Goal: Task Accomplishment & Management: Complete application form

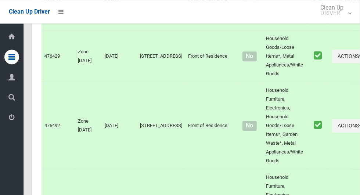
scroll to position [2409, 0]
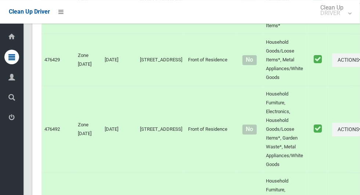
click at [13, 119] on icon at bounding box center [11, 117] width 7 height 15
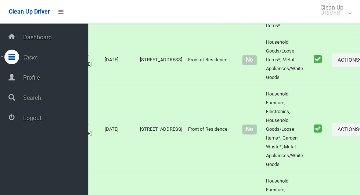
click at [42, 122] on span "Logout" at bounding box center [54, 118] width 67 height 7
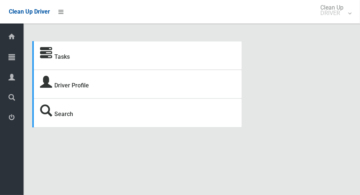
click at [15, 62] on icon at bounding box center [11, 57] width 7 height 15
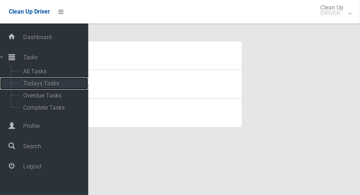
click at [51, 86] on span "Todays Tasks" at bounding box center [51, 83] width 61 height 7
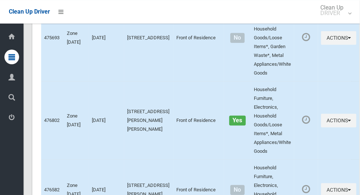
scroll to position [3309, 0]
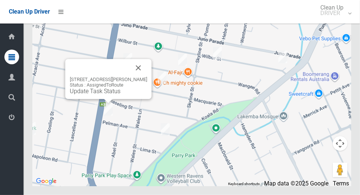
click at [147, 77] on button "Close" at bounding box center [139, 68] width 18 height 18
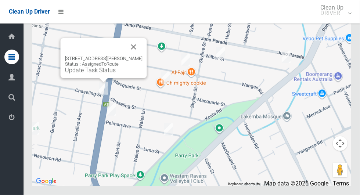
click at [143, 56] on button "Close" at bounding box center [134, 47] width 18 height 18
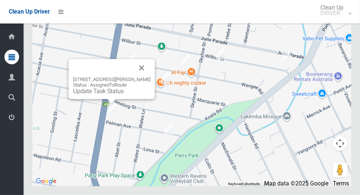
click at [146, 77] on button "Close" at bounding box center [142, 68] width 18 height 18
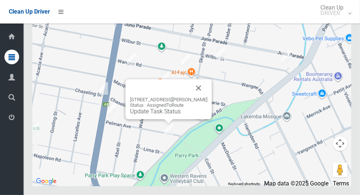
click at [190, 97] on div at bounding box center [160, 88] width 60 height 18
click at [202, 97] on button "Close" at bounding box center [199, 88] width 18 height 18
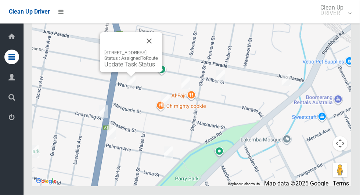
click at [158, 50] on button "Close" at bounding box center [149, 41] width 18 height 18
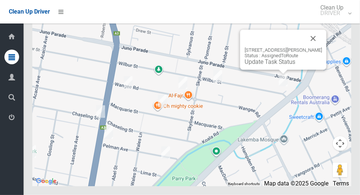
click at [313, 47] on button "Close" at bounding box center [314, 39] width 18 height 18
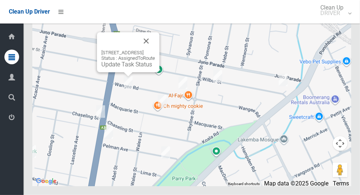
click at [155, 50] on button "Close" at bounding box center [146, 41] width 18 height 18
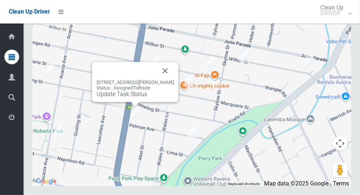
click at [174, 80] on button "Close" at bounding box center [166, 71] width 18 height 18
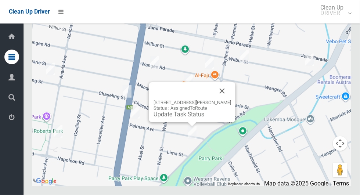
click at [222, 100] on button "Close" at bounding box center [223, 91] width 18 height 18
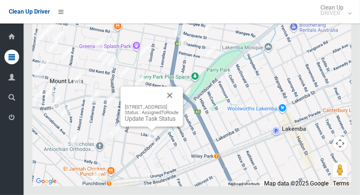
click at [179, 104] on button "Close" at bounding box center [170, 96] width 18 height 18
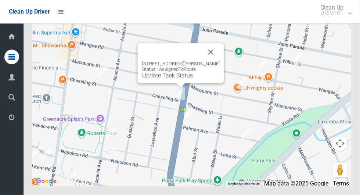
click at [214, 61] on button "Close" at bounding box center [211, 52] width 18 height 18
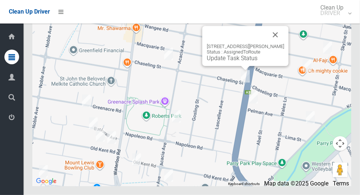
click at [276, 44] on button "Close" at bounding box center [276, 35] width 18 height 18
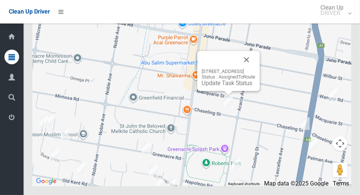
click at [255, 69] on button "Close" at bounding box center [247, 60] width 18 height 18
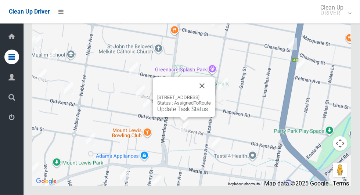
click at [211, 95] on button "Close" at bounding box center [202, 86] width 18 height 18
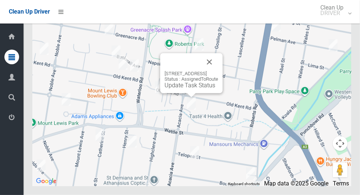
click at [218, 71] on button "Close" at bounding box center [210, 62] width 18 height 18
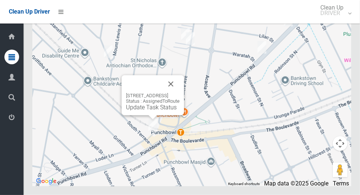
click at [180, 93] on button "Close" at bounding box center [171, 84] width 18 height 18
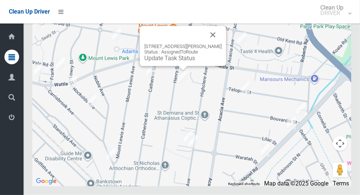
click at [204, 44] on div at bounding box center [174, 35] width 60 height 18
click at [212, 44] on button "Close" at bounding box center [213, 35] width 18 height 18
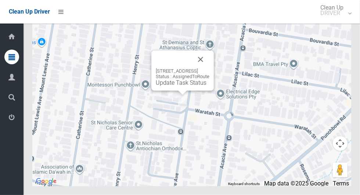
click at [209, 68] on button "Close" at bounding box center [201, 60] width 18 height 18
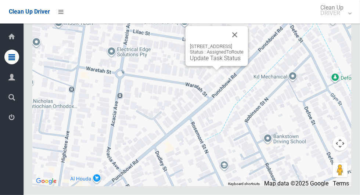
click at [226, 44] on div at bounding box center [208, 35] width 36 height 18
click at [244, 44] on button "Close" at bounding box center [235, 35] width 18 height 18
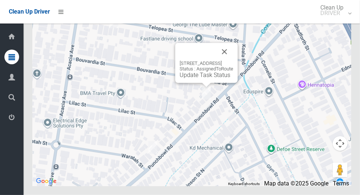
click at [233, 61] on button "Close" at bounding box center [225, 52] width 18 height 18
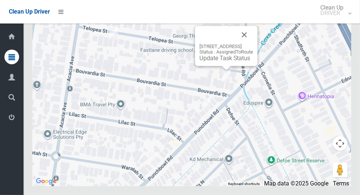
click at [253, 44] on button "Close" at bounding box center [245, 35] width 18 height 18
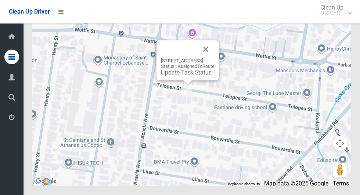
click at [215, 58] on button "Close" at bounding box center [206, 49] width 18 height 18
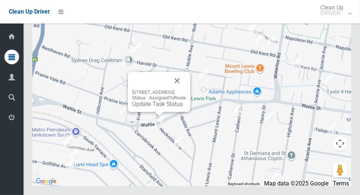
click at [186, 90] on button "Close" at bounding box center [177, 81] width 18 height 18
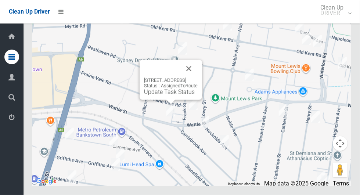
click at [198, 78] on button "Close" at bounding box center [189, 69] width 18 height 18
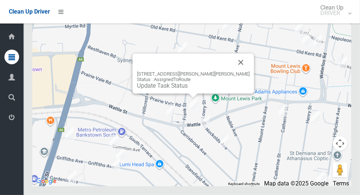
click at [232, 71] on button "Close" at bounding box center [241, 63] width 18 height 18
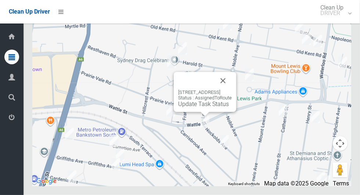
click at [232, 90] on button "Close" at bounding box center [223, 81] width 18 height 18
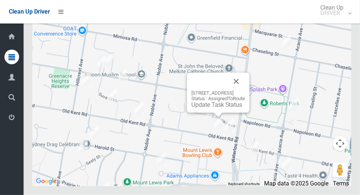
click at [245, 90] on button "Close" at bounding box center [236, 82] width 18 height 18
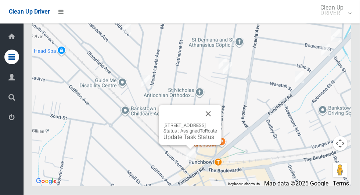
click at [217, 123] on button "Close" at bounding box center [209, 114] width 18 height 18
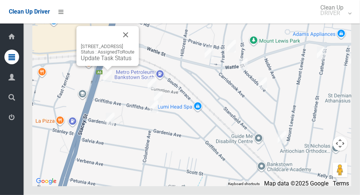
click at [134, 44] on button "Close" at bounding box center [126, 35] width 18 height 18
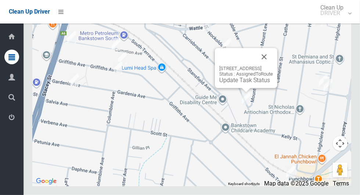
click at [273, 66] on button "Close" at bounding box center [264, 57] width 18 height 18
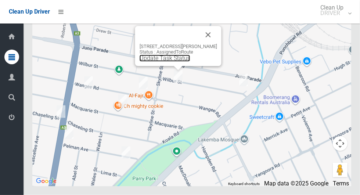
click at [175, 62] on link "Update Task Status" at bounding box center [165, 58] width 51 height 7
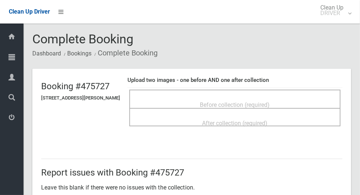
click at [270, 101] on span "Before collection (required)" at bounding box center [235, 104] width 70 height 7
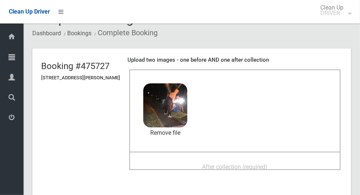
scroll to position [21, 0]
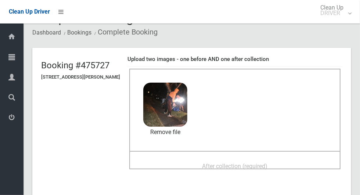
click at [265, 163] on span "After collection (required)" at bounding box center [234, 166] width 65 height 7
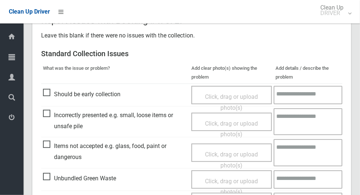
scroll to position [601, 0]
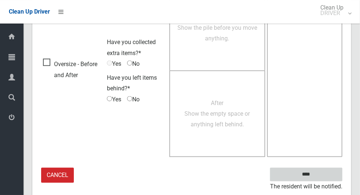
click at [319, 179] on input "****" at bounding box center [306, 175] width 72 height 14
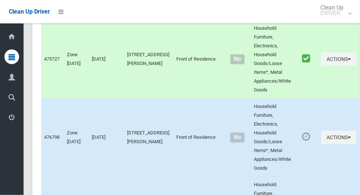
scroll to position [3309, 0]
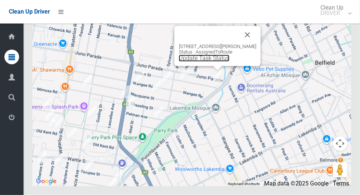
click at [218, 62] on link "Update Task Status" at bounding box center [204, 58] width 51 height 7
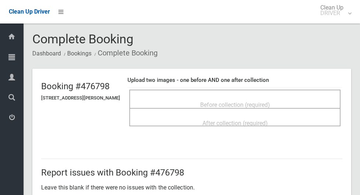
click at [246, 101] on span "Before collection (required)" at bounding box center [235, 104] width 70 height 7
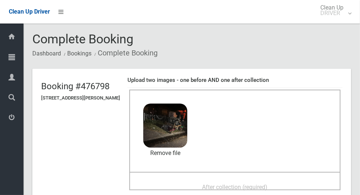
click at [227, 185] on span "After collection (required)" at bounding box center [234, 187] width 65 height 7
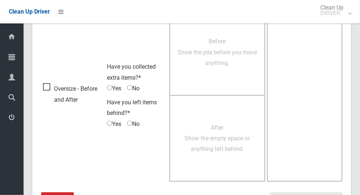
scroll to position [601, 0]
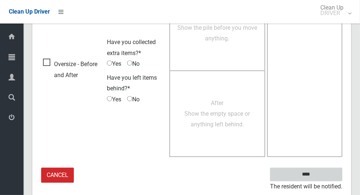
click at [319, 175] on input "****" at bounding box center [306, 175] width 72 height 14
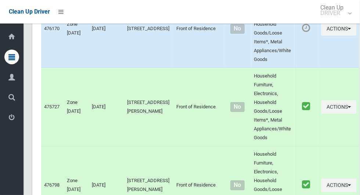
scroll to position [3309, 0]
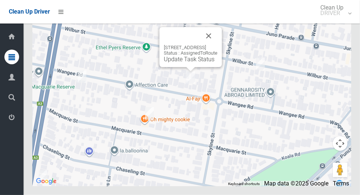
click at [187, 67] on div "[STREET_ADDRESS] Status : AssignedToRoute Update Task Status" at bounding box center [190, 47] width 62 height 40
click at [183, 63] on link "Update Task Status" at bounding box center [189, 59] width 51 height 7
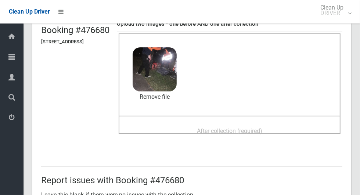
scroll to position [54, 0]
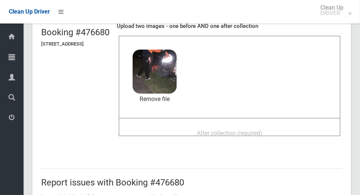
click at [262, 136] on span "After collection (required)" at bounding box center [229, 133] width 65 height 7
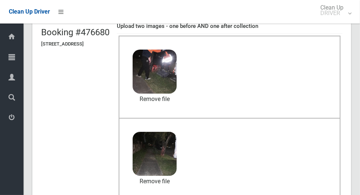
scroll to position [601, 0]
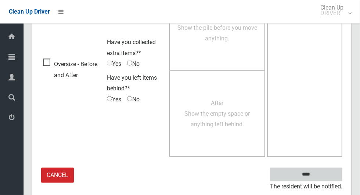
click at [326, 173] on input "****" at bounding box center [306, 175] width 72 height 14
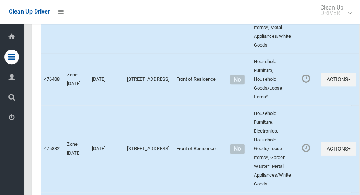
scroll to position [3309, 0]
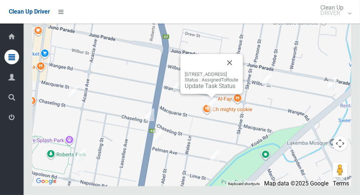
click at [238, 72] on button "Close" at bounding box center [230, 63] width 18 height 18
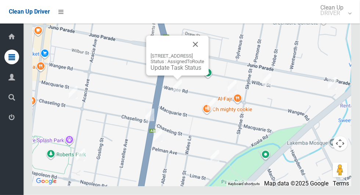
click at [175, 71] on link "Update Task Status" at bounding box center [176, 67] width 51 height 7
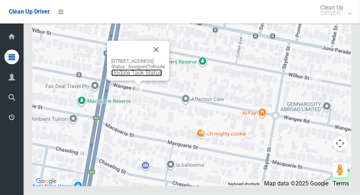
click at [127, 76] on link "Update Task Status" at bounding box center [136, 72] width 51 height 7
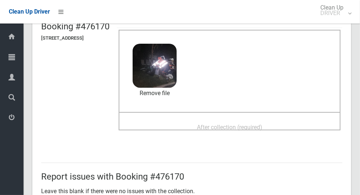
scroll to position [59, 0]
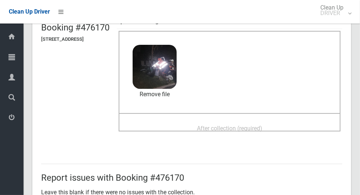
click at [286, 131] on div "After collection (required)" at bounding box center [230, 128] width 206 height 14
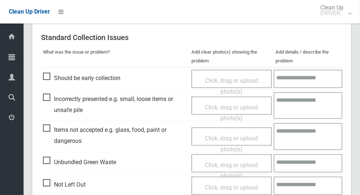
scroll to position [302, 0]
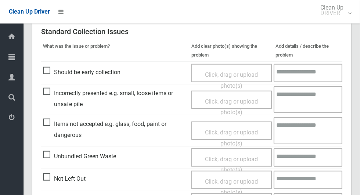
click at [45, 128] on span "Items not accepted e.g. glass, food, paint or dangerous" at bounding box center [115, 130] width 145 height 22
click at [46, 119] on span "Items not accepted e.g. glass, food, paint or dangerous" at bounding box center [115, 130] width 145 height 22
click at [238, 132] on span "Click, drag or upload photo(s)" at bounding box center [231, 138] width 53 height 18
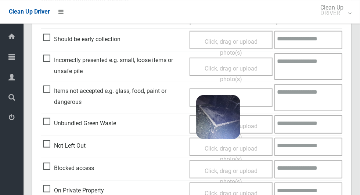
scroll to position [334, 0]
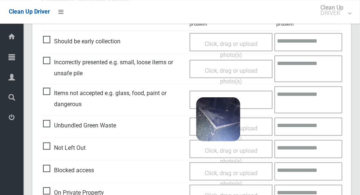
click at [313, 97] on textarea at bounding box center [309, 99] width 68 height 27
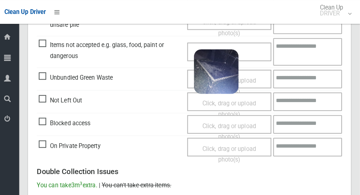
scroll to position [381, 0]
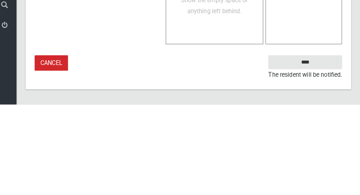
type textarea "*****"
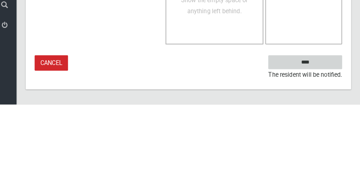
click at [328, 154] on input "****" at bounding box center [306, 154] width 72 height 14
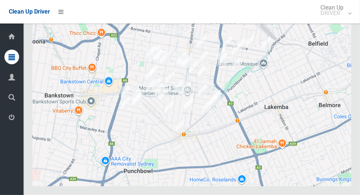
scroll to position [3309, 0]
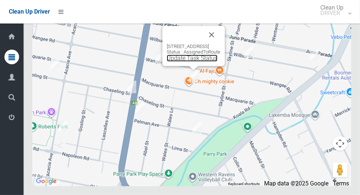
click at [187, 62] on link "Update Task Status" at bounding box center [192, 58] width 51 height 7
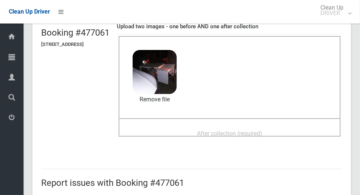
scroll to position [53, 0]
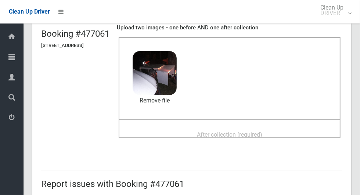
click at [262, 134] on span "After collection (required)" at bounding box center [229, 134] width 65 height 7
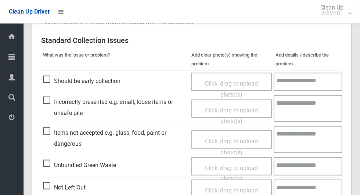
scroll to position [293, 0]
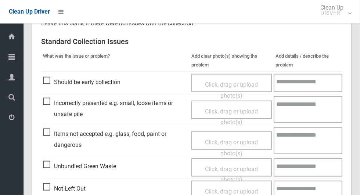
click at [44, 134] on span "Items not accepted e.g. glass, food, paint or dangerous" at bounding box center [115, 140] width 145 height 22
click at [234, 143] on span "Click, drag or upload photo(s)" at bounding box center [231, 148] width 53 height 18
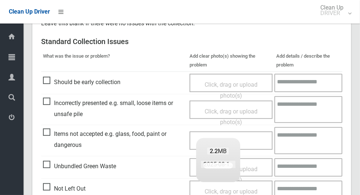
scroll to position [289, 0]
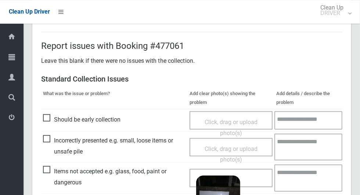
click at [312, 180] on textarea at bounding box center [309, 177] width 68 height 27
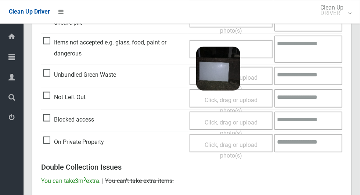
scroll to position [381, 0]
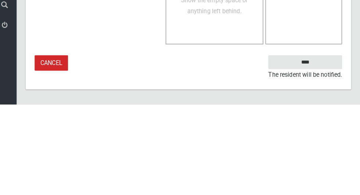
type textarea "*****"
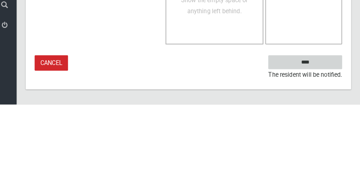
click at [336, 161] on input "****" at bounding box center [306, 154] width 72 height 14
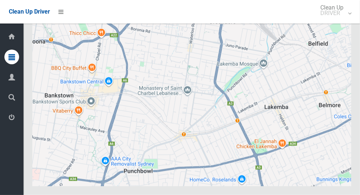
scroll to position [3309, 0]
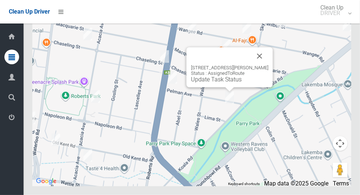
click at [264, 65] on button "Close" at bounding box center [260, 56] width 18 height 18
click at [221, 83] on link "Update Task Status" at bounding box center [216, 79] width 51 height 7
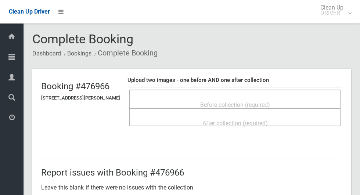
click at [263, 101] on span "Before collection (required)" at bounding box center [235, 104] width 70 height 7
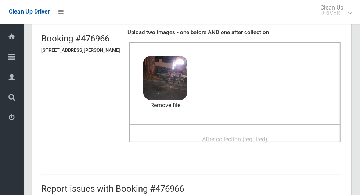
scroll to position [53, 0]
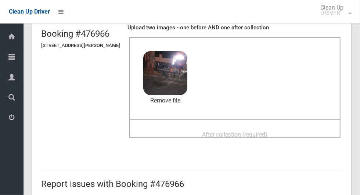
click at [267, 136] on span "After collection (required)" at bounding box center [234, 134] width 65 height 7
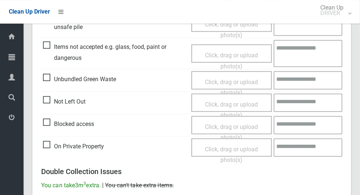
scroll to position [601, 0]
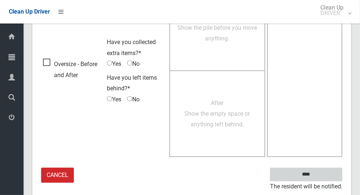
click at [322, 176] on input "****" at bounding box center [306, 175] width 72 height 14
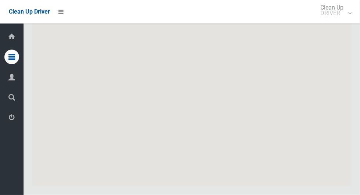
scroll to position [3309, 0]
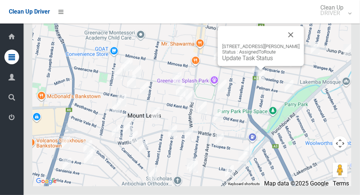
click at [300, 44] on button "Close" at bounding box center [291, 35] width 18 height 18
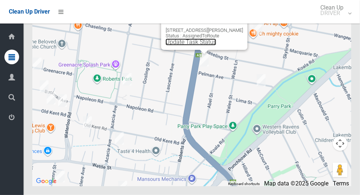
click at [194, 46] on link "Update Task Status" at bounding box center [191, 42] width 51 height 7
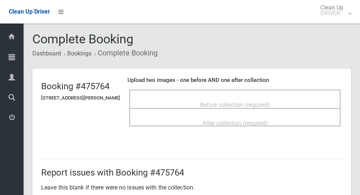
click at [258, 101] on span "Before collection (required)" at bounding box center [235, 104] width 70 height 7
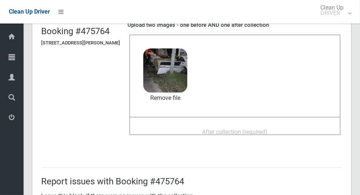
scroll to position [56, 0]
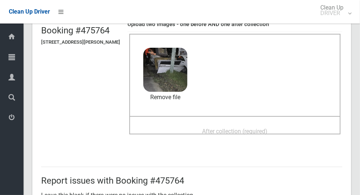
click at [268, 134] on span "After collection (required)" at bounding box center [234, 131] width 65 height 7
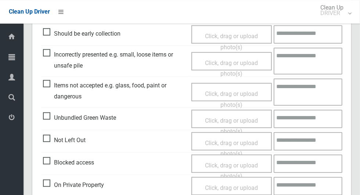
scroll to position [601, 0]
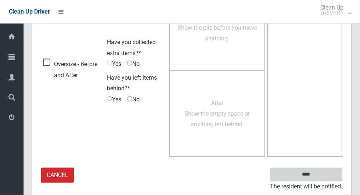
click at [327, 173] on input "****" at bounding box center [306, 175] width 72 height 14
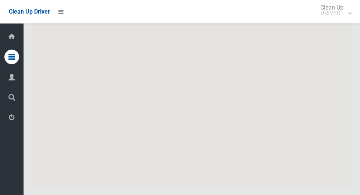
scroll to position [3309, 0]
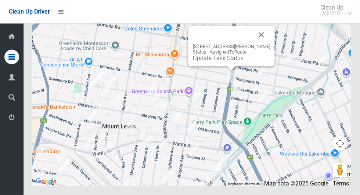
click at [220, 66] on div "282 Roberts Road, GREENACRE NSW 2190 Status : AssignedToRoute Update Task Status" at bounding box center [232, 46] width 86 height 40
click at [217, 62] on link "Update Task Status" at bounding box center [218, 58] width 51 height 7
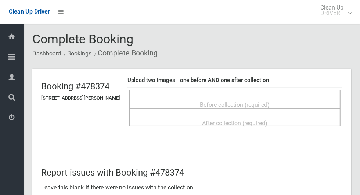
click at [261, 105] on span "Before collection (required)" at bounding box center [235, 104] width 70 height 7
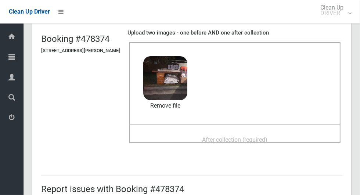
scroll to position [46, 0]
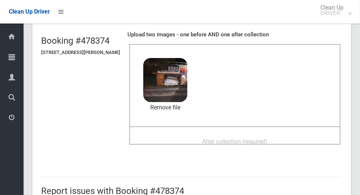
click at [285, 142] on div "After collection (required)" at bounding box center [234, 141] width 195 height 14
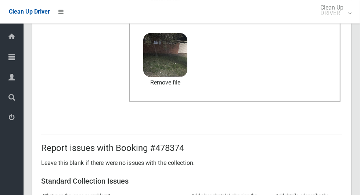
scroll to position [601, 0]
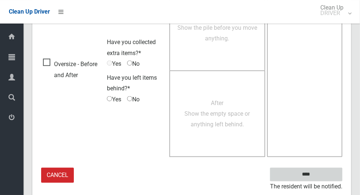
click at [334, 180] on input "****" at bounding box center [306, 175] width 72 height 14
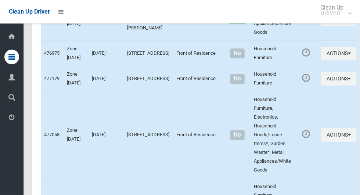
scroll to position [3309, 0]
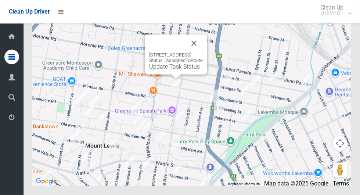
click at [149, 70] on link "Update Task Status" at bounding box center [174, 66] width 51 height 7
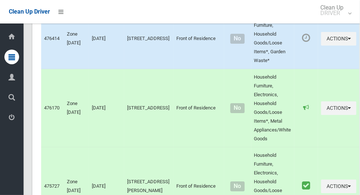
scroll to position [2703, 0]
click at [332, 45] on button "Actions" at bounding box center [338, 39] width 35 height 14
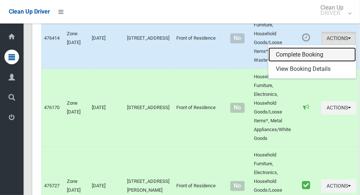
click at [306, 62] on link "Complete Booking" at bounding box center [312, 54] width 87 height 15
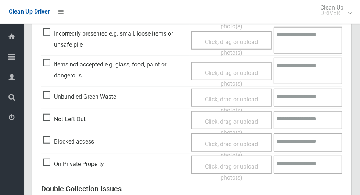
scroll to position [233, 0]
click at [54, 122] on span "Not Left Out" at bounding box center [64, 119] width 43 height 11
click at [47, 123] on span "Not Left Out" at bounding box center [64, 119] width 43 height 11
click at [241, 125] on span "Click, drag or upload photo(s)" at bounding box center [231, 128] width 53 height 18
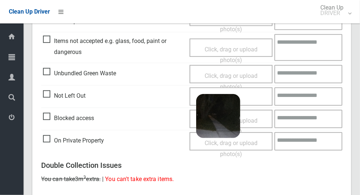
scroll to position [473, 0]
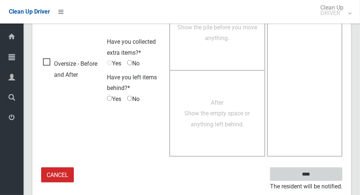
click at [329, 175] on input "****" at bounding box center [306, 175] width 72 height 14
